Goal: Obtain resource: Obtain resource

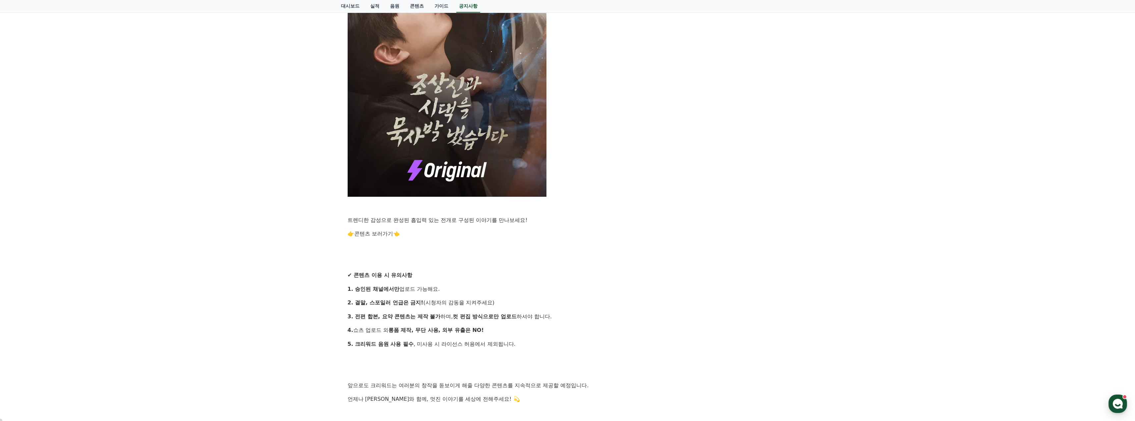
scroll to position [431, 0]
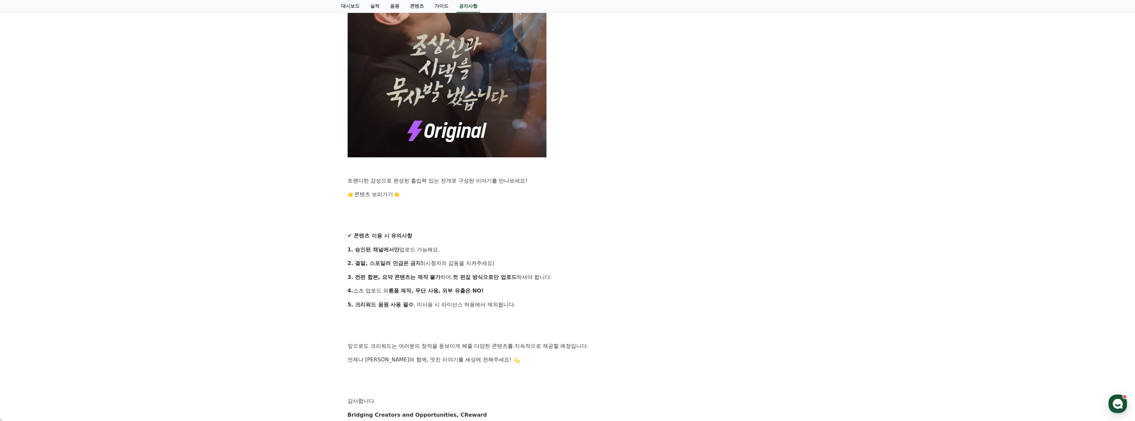
click at [377, 193] on link "콘텐츠 보러가기" at bounding box center [373, 194] width 39 height 6
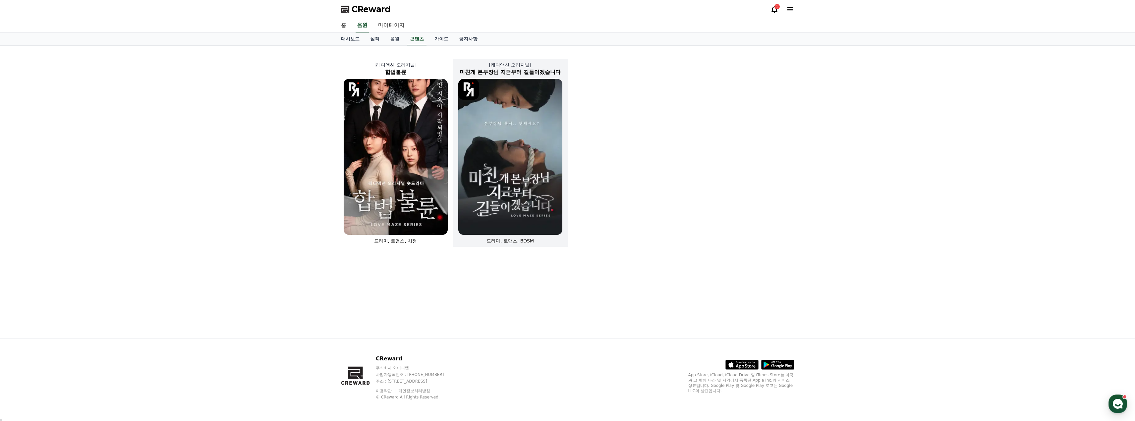
click at [499, 148] on img at bounding box center [510, 157] width 104 height 156
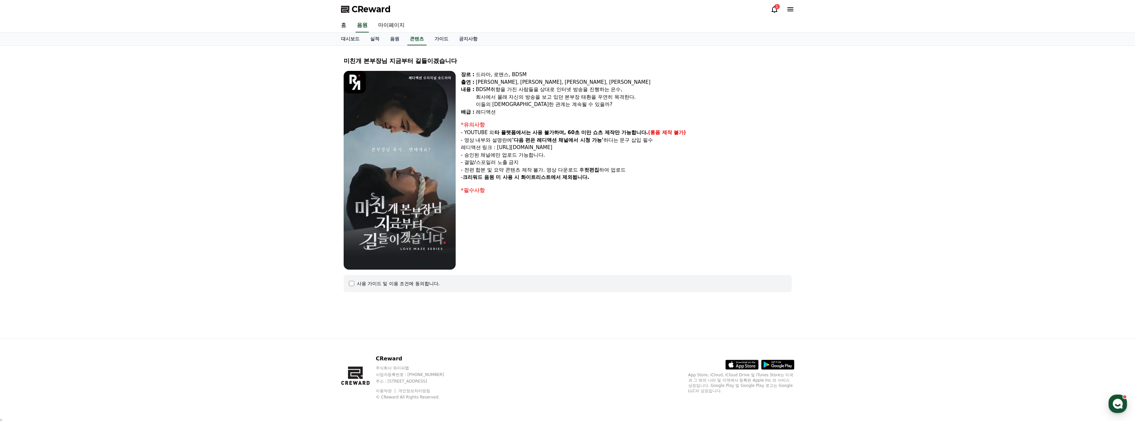
select select
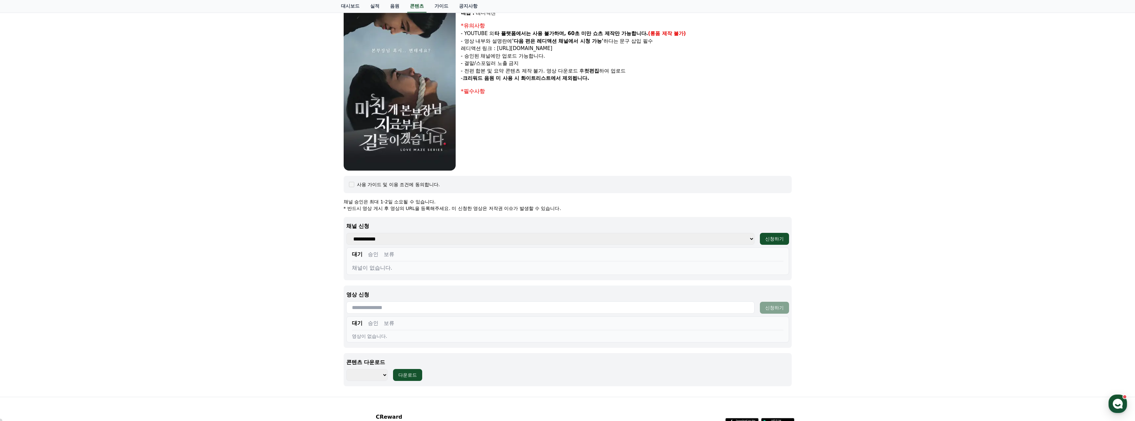
scroll to position [157, 0]
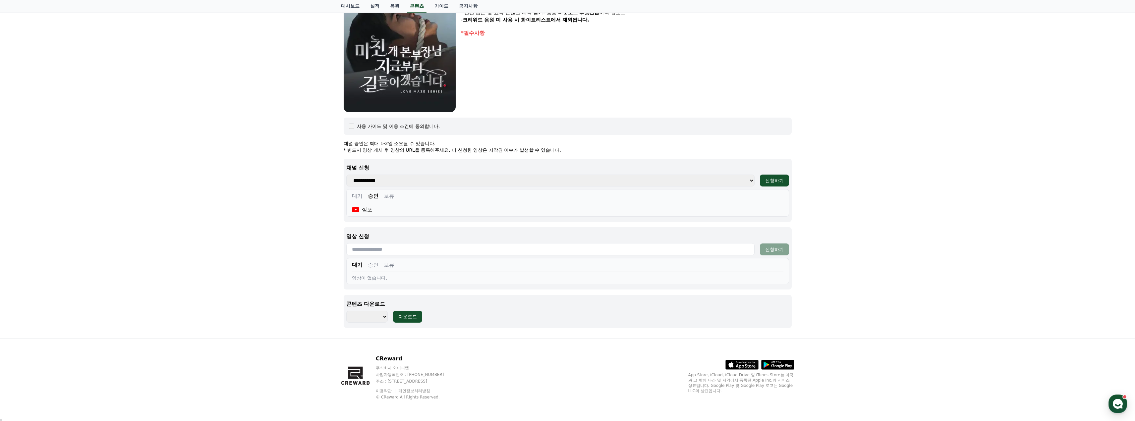
click at [388, 249] on input "text" at bounding box center [550, 249] width 408 height 12
click at [376, 264] on button "승인" at bounding box center [373, 265] width 11 height 8
click at [370, 248] on input "text" at bounding box center [550, 249] width 408 height 12
paste input "**********"
type input "**********"
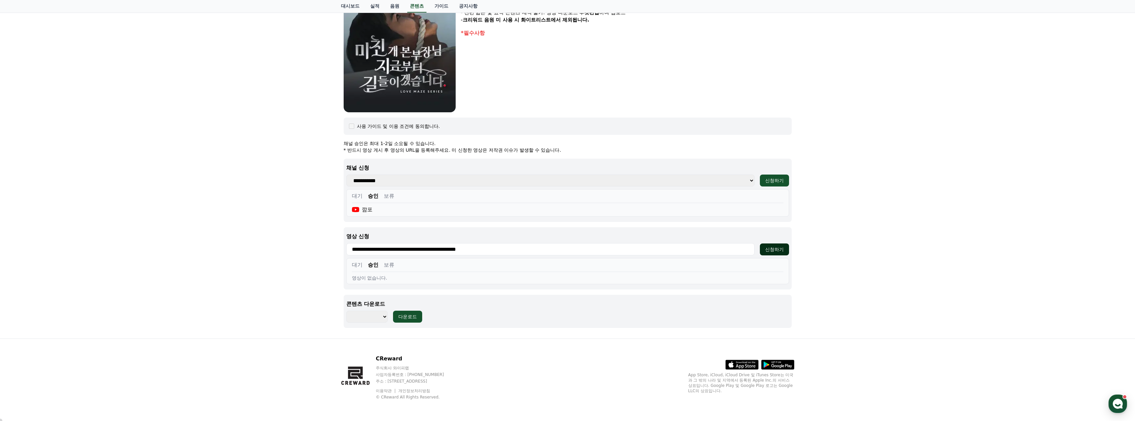
click at [775, 246] on div "신청하기" at bounding box center [774, 249] width 19 height 7
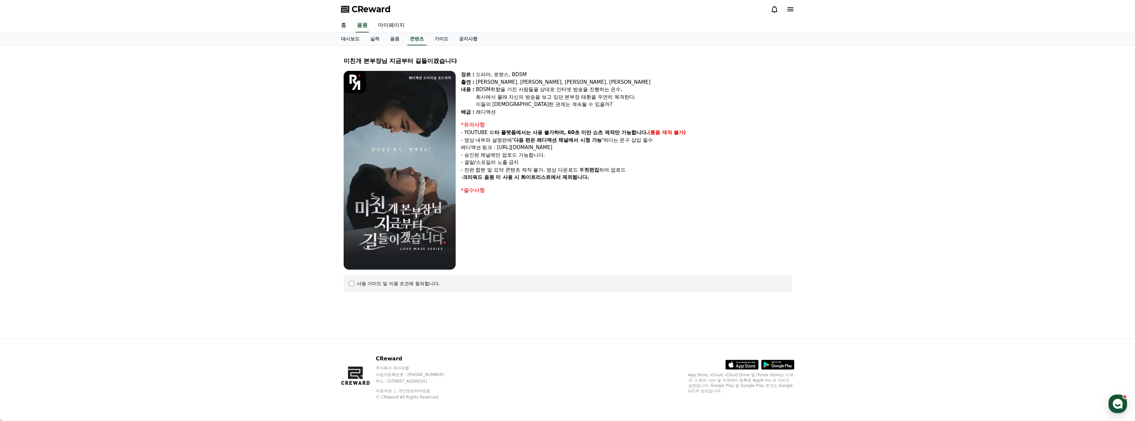
select select
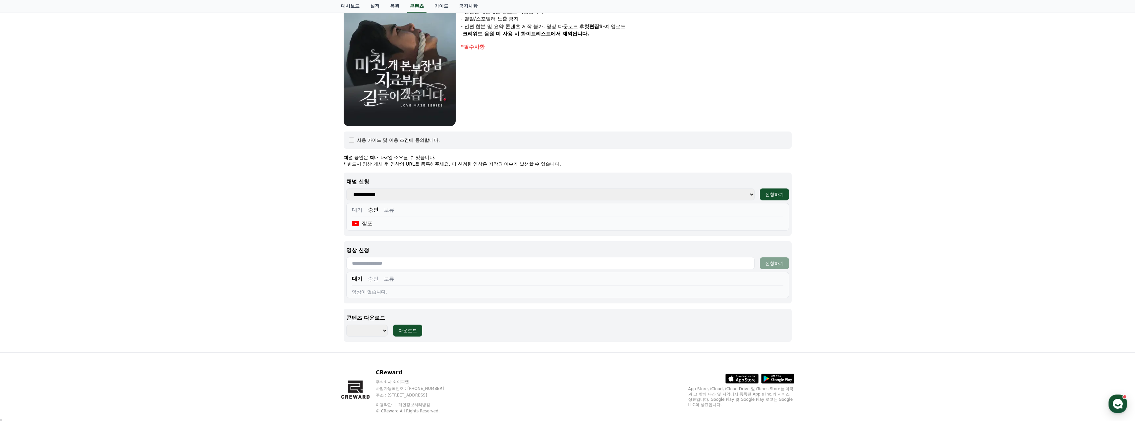
scroll to position [157, 0]
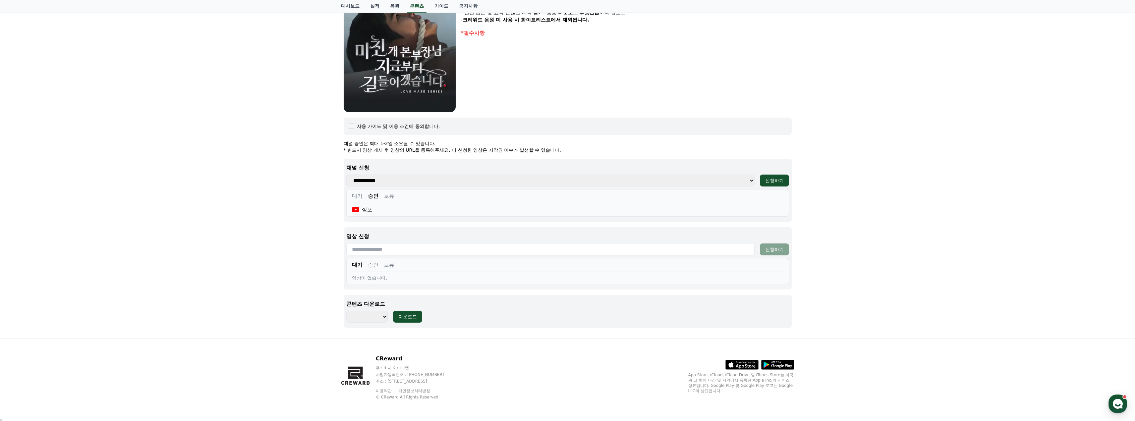
click at [370, 268] on button "승인" at bounding box center [373, 265] width 11 height 8
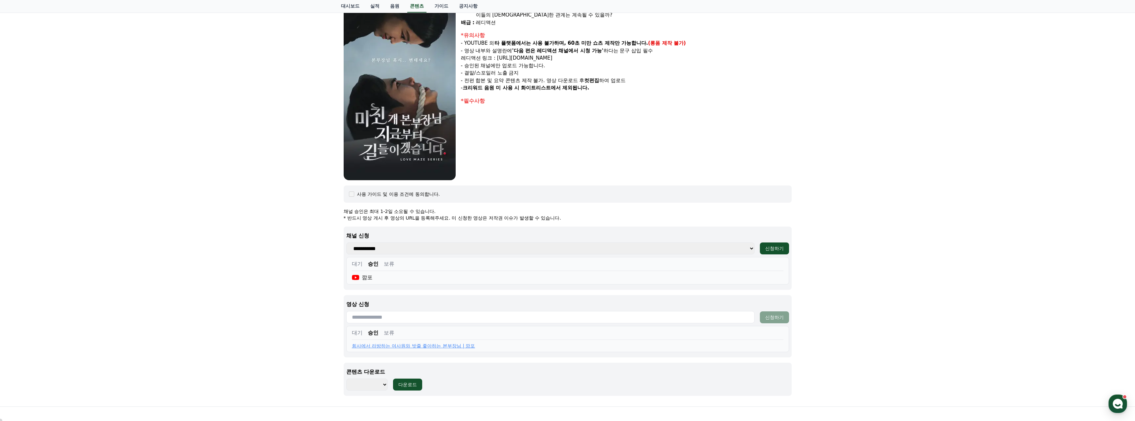
scroll to position [0, 0]
